Goal: Task Accomplishment & Management: Complete application form

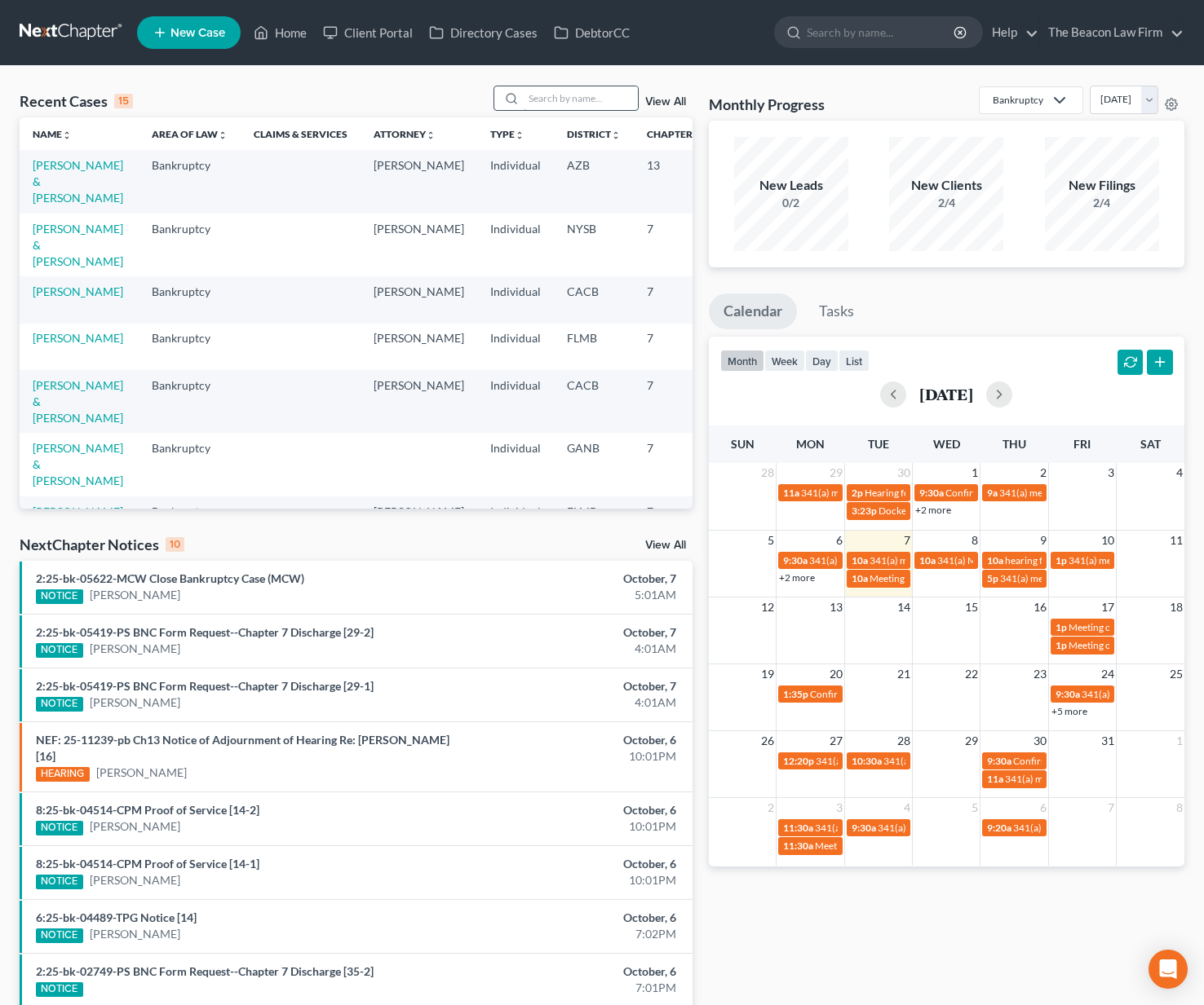
click at [548, 104] on input "search" at bounding box center [580, 98] width 114 height 24
type input "[PERSON_NAME]"
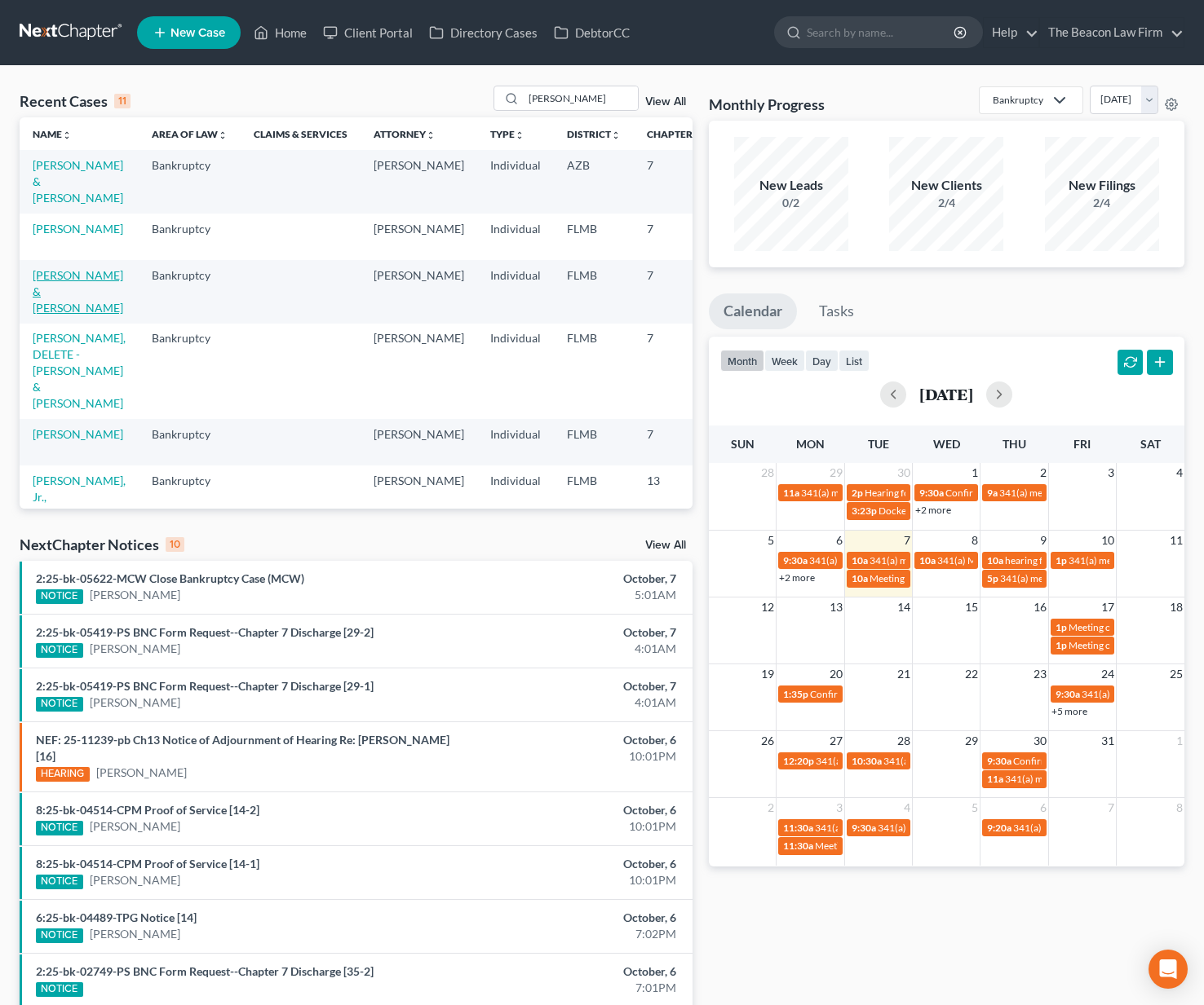
click at [62, 315] on link "[PERSON_NAME] & [PERSON_NAME]" at bounding box center [78, 291] width 90 height 47
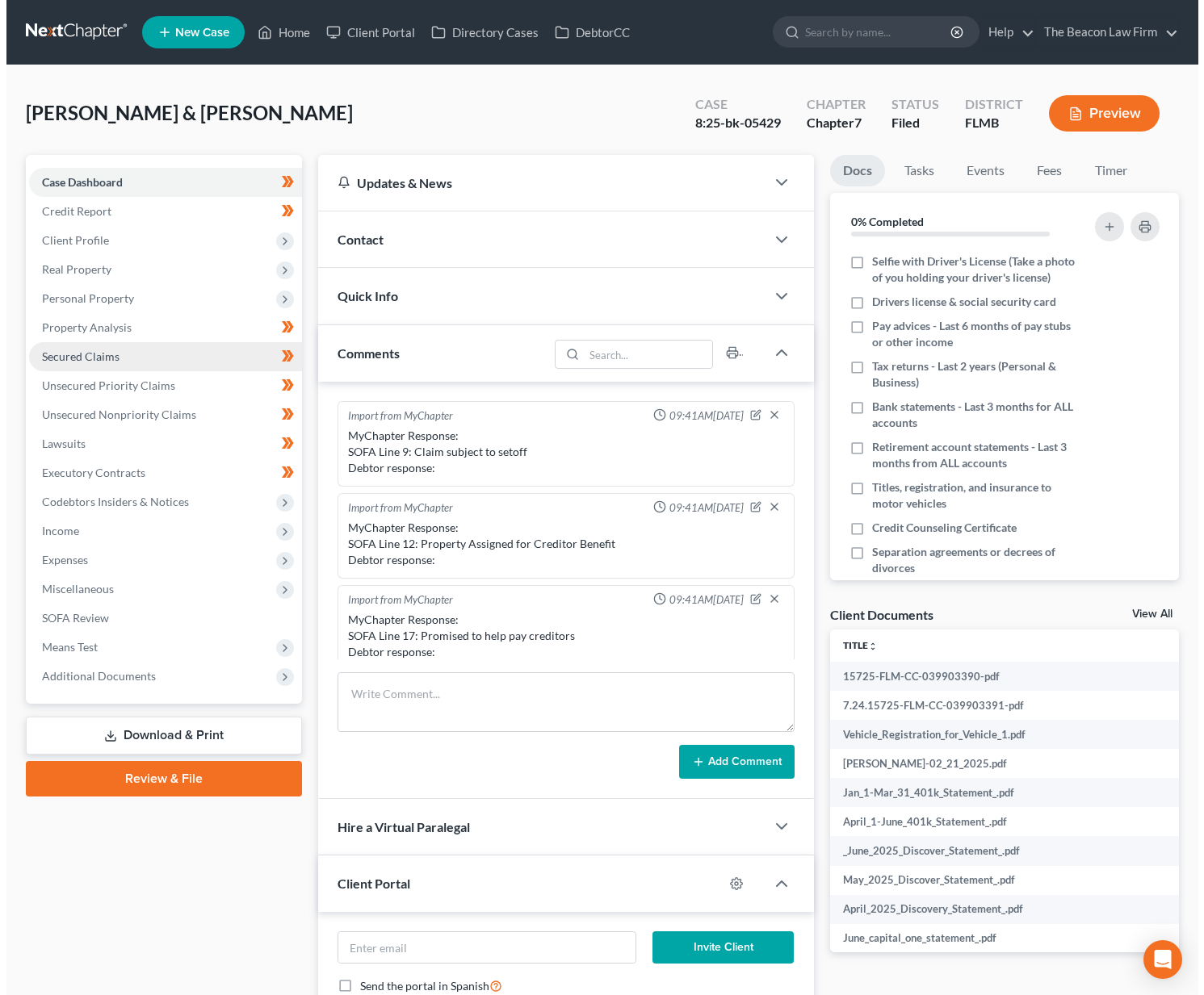
scroll to position [405, 0]
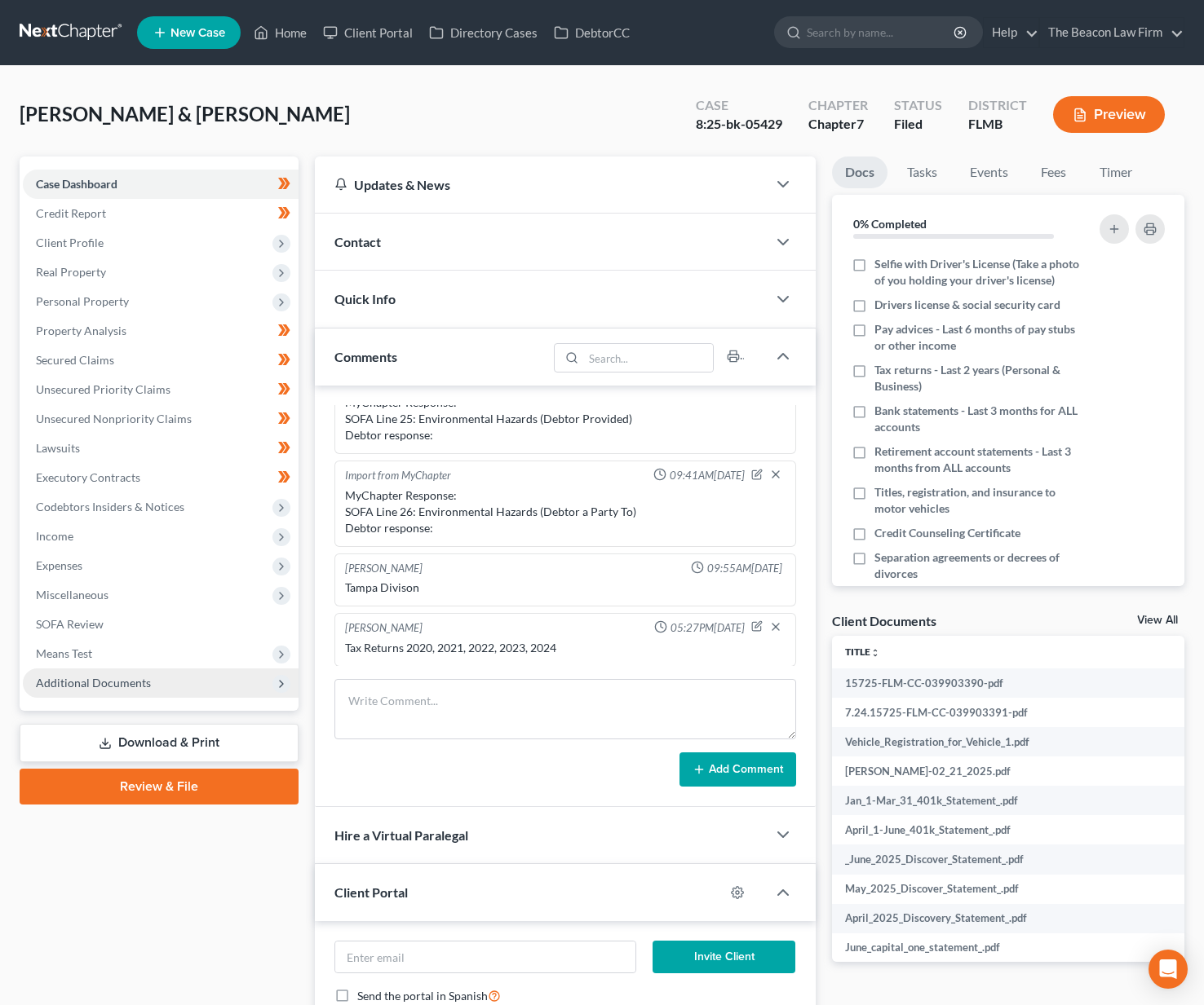
click at [100, 681] on span "Additional Documents" at bounding box center [93, 682] width 115 height 14
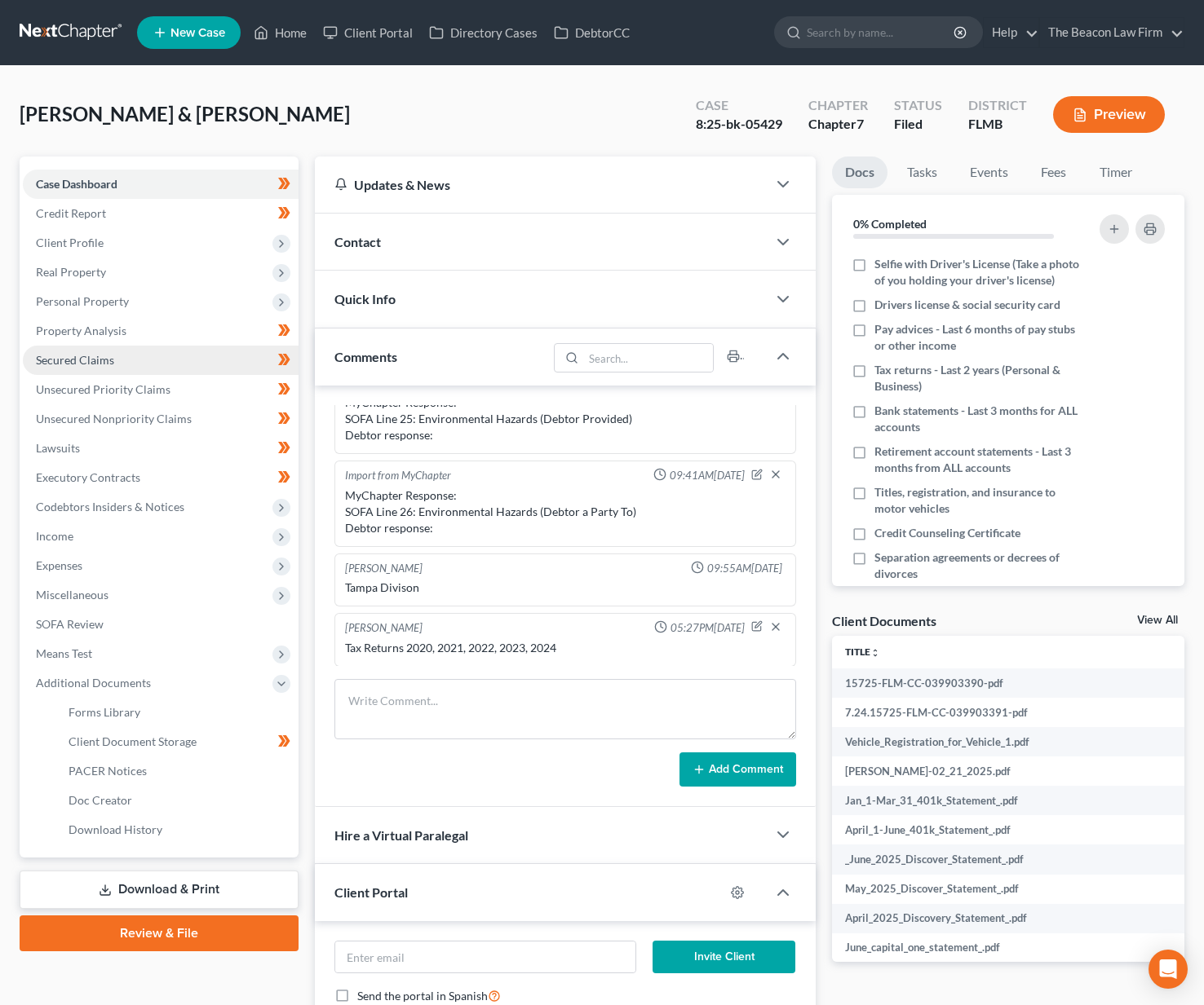
click at [104, 355] on span "Secured Claims" at bounding box center [75, 359] width 78 height 14
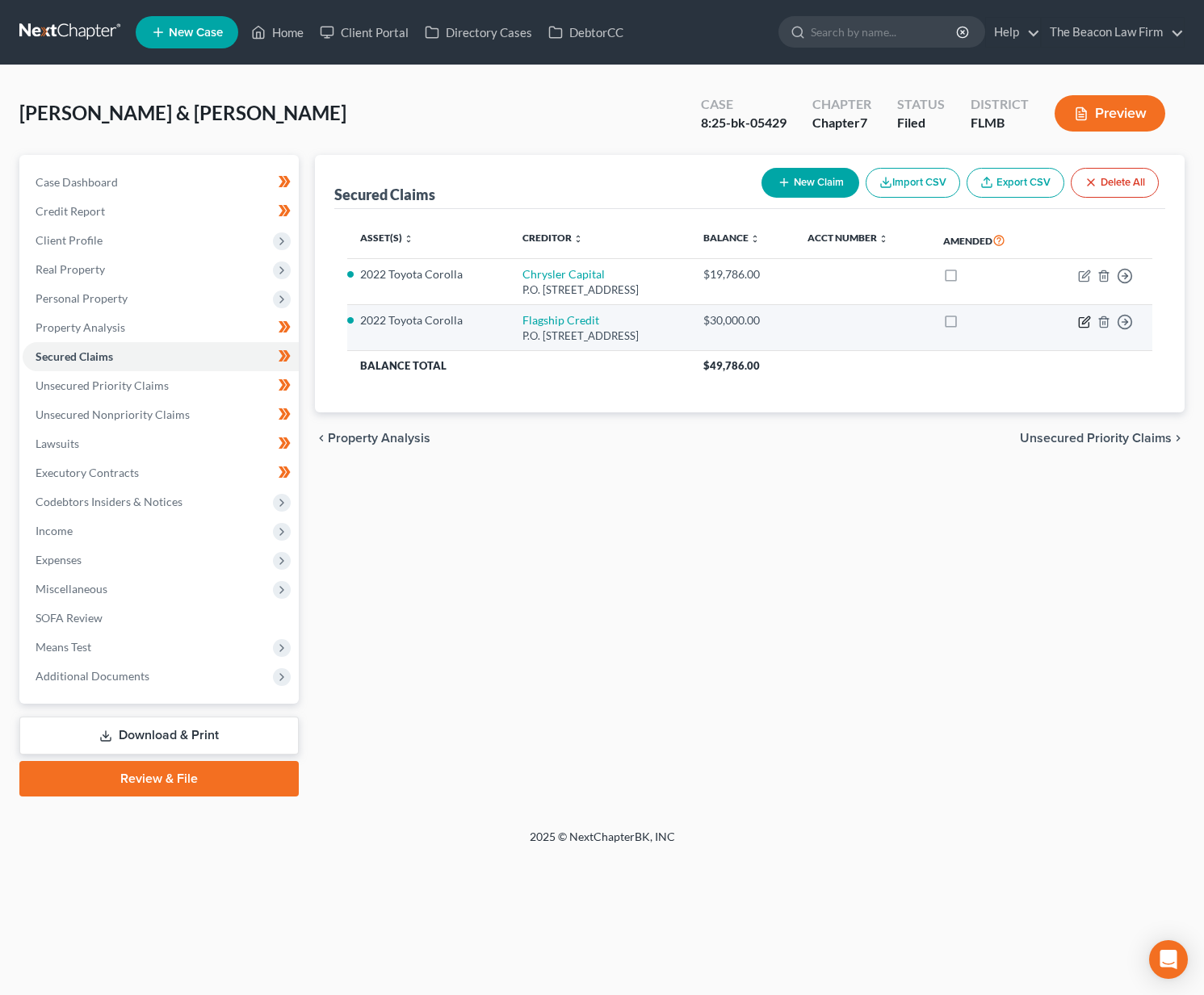
click at [1083, 321] on icon "button" at bounding box center [1086, 320] width 7 height 7
select select "45"
select select "2"
select select "1"
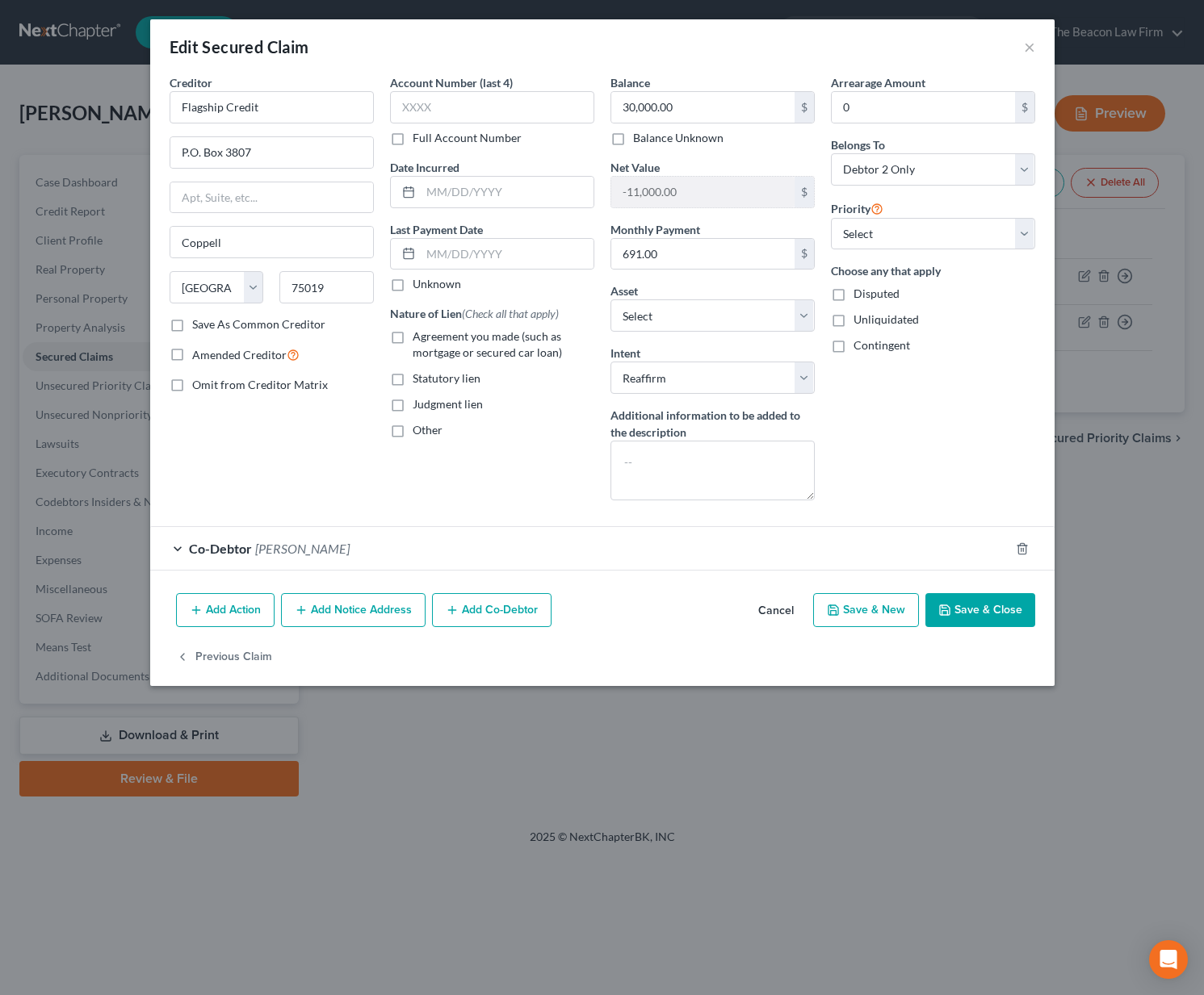
click at [778, 609] on button "Cancel" at bounding box center [776, 611] width 61 height 33
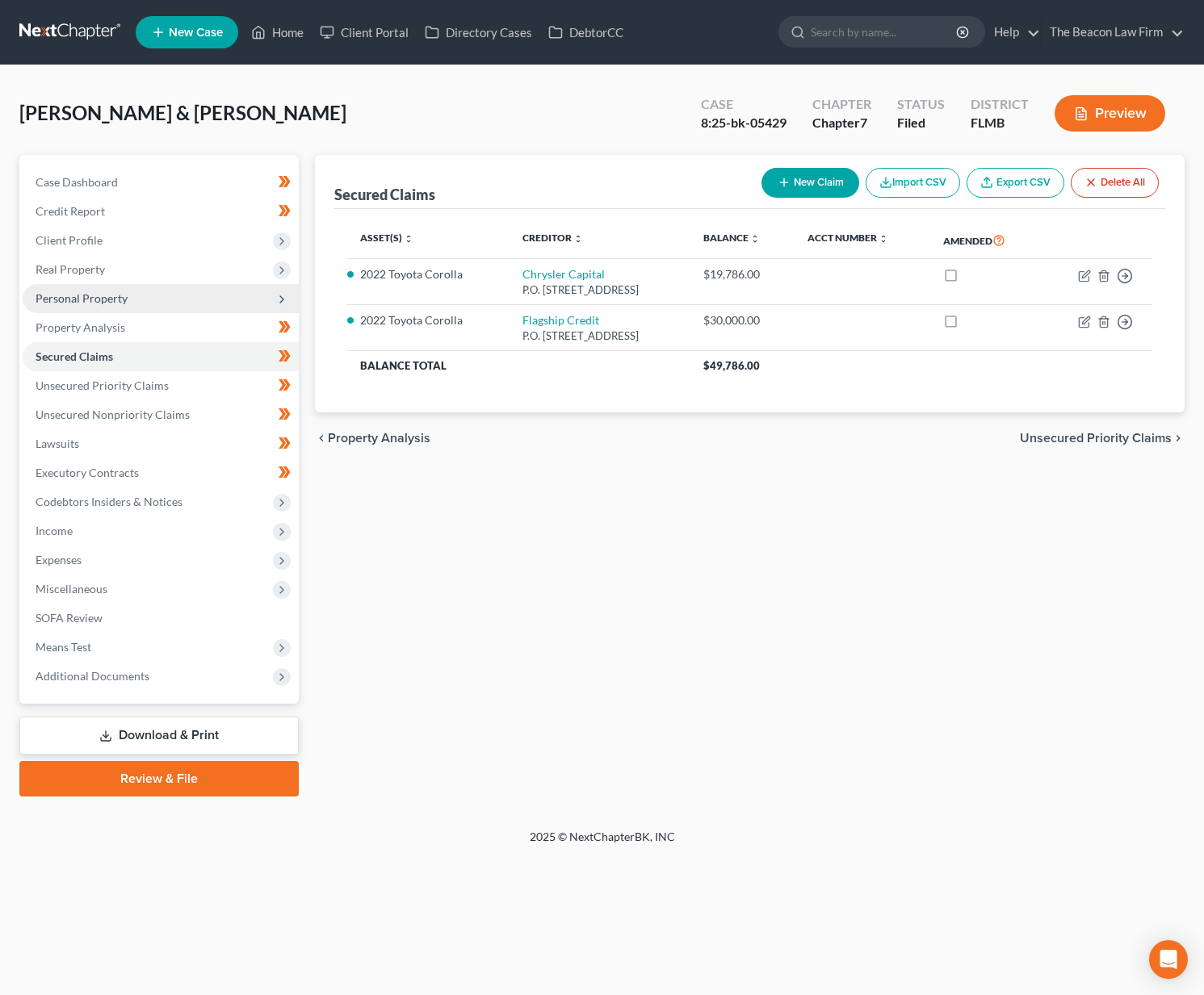
click at [95, 300] on span "Personal Property" at bounding box center [81, 298] width 92 height 14
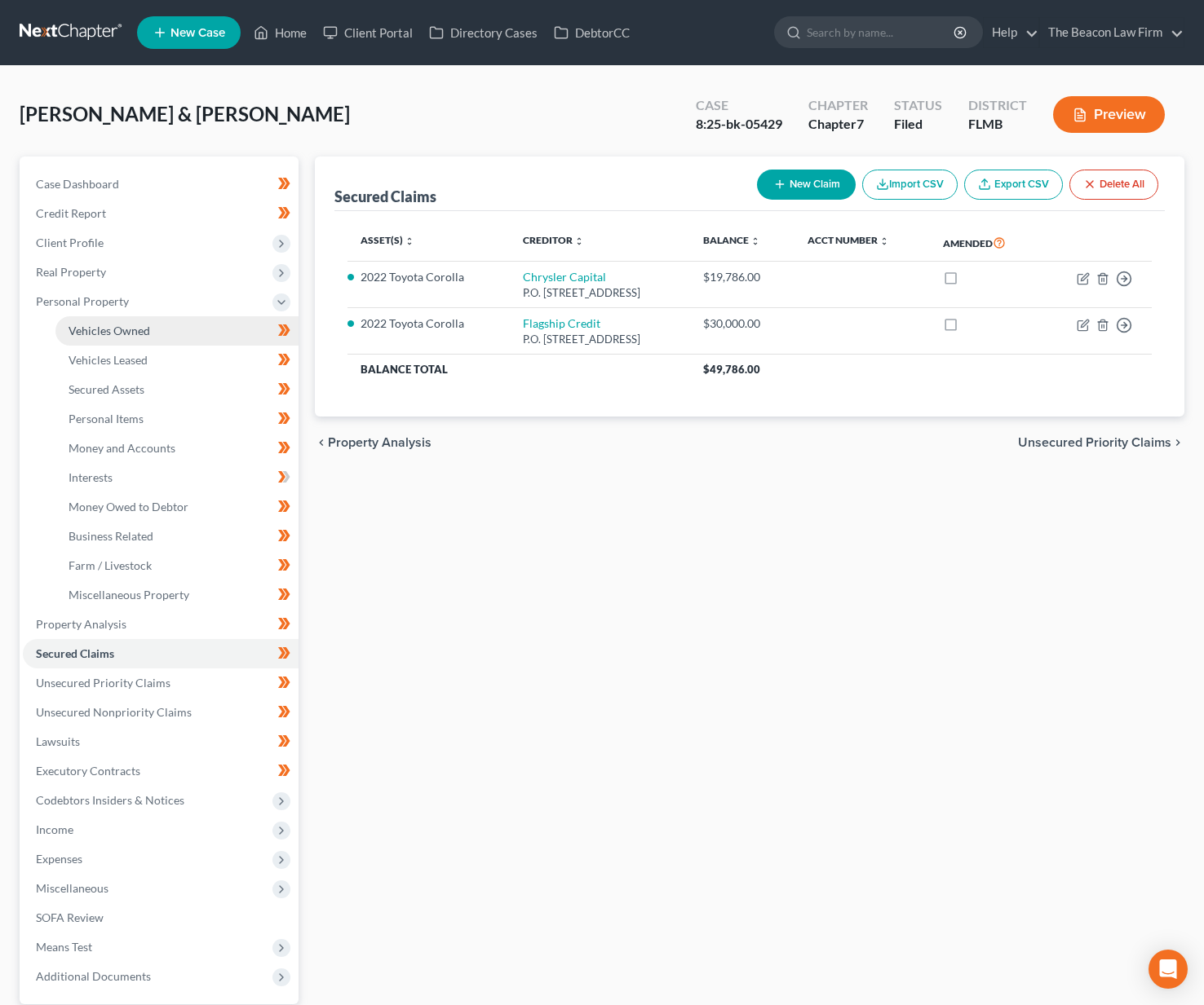
click at [140, 328] on span "Vehicles Owned" at bounding box center [109, 330] width 81 height 14
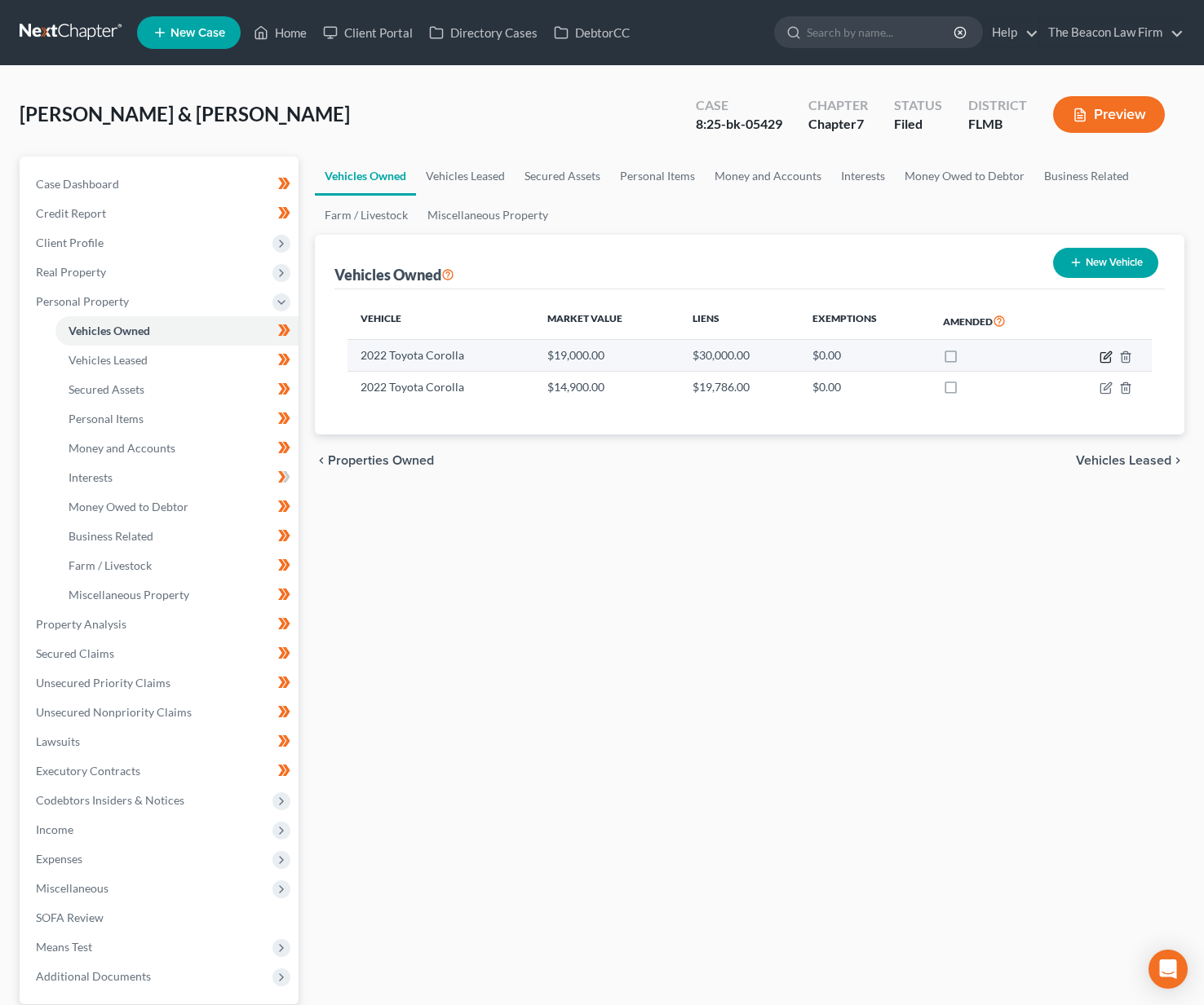
click at [1110, 351] on icon "button" at bounding box center [1105, 357] width 13 height 13
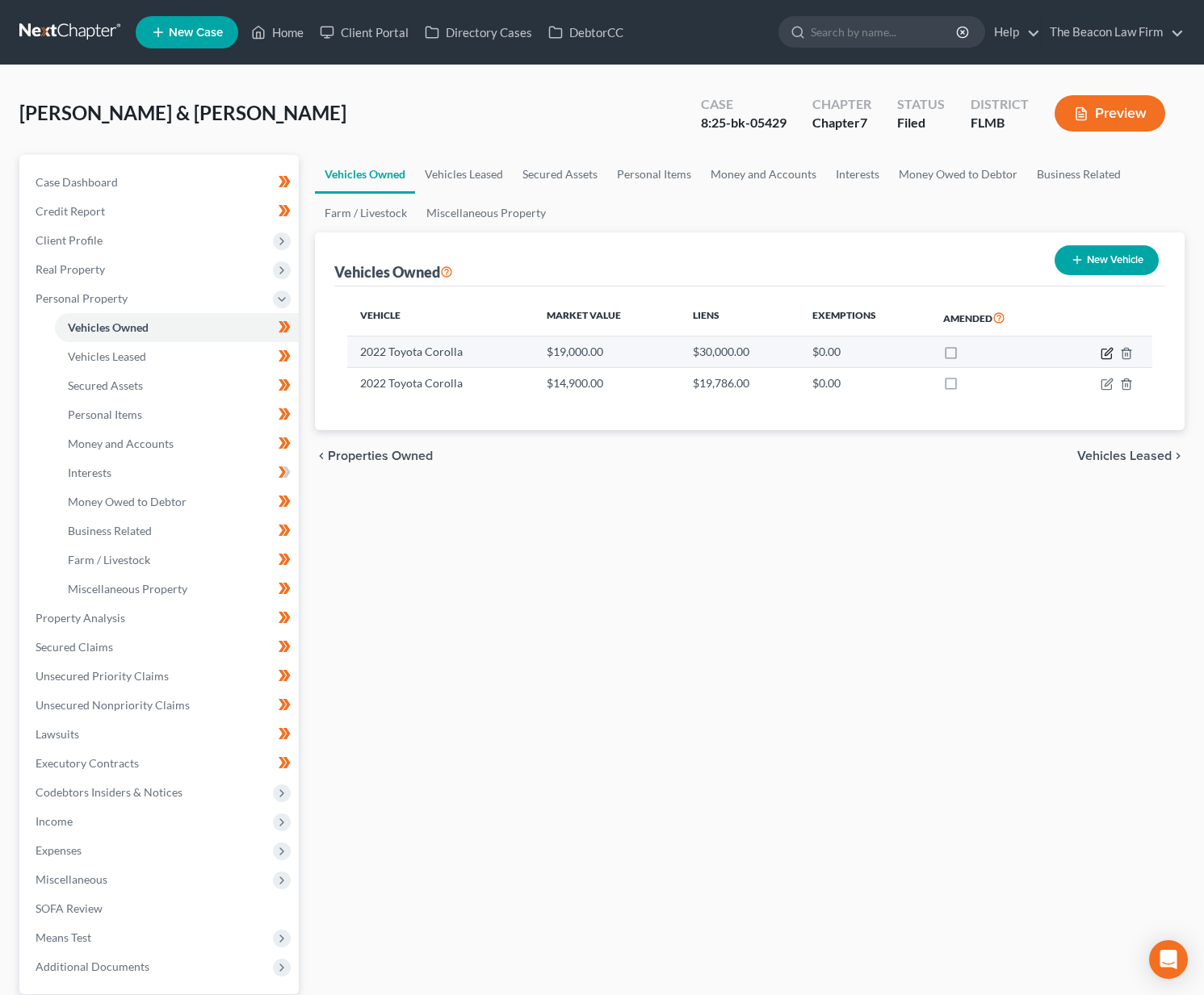
select select "0"
select select "4"
select select "1"
